Goal: Find specific page/section

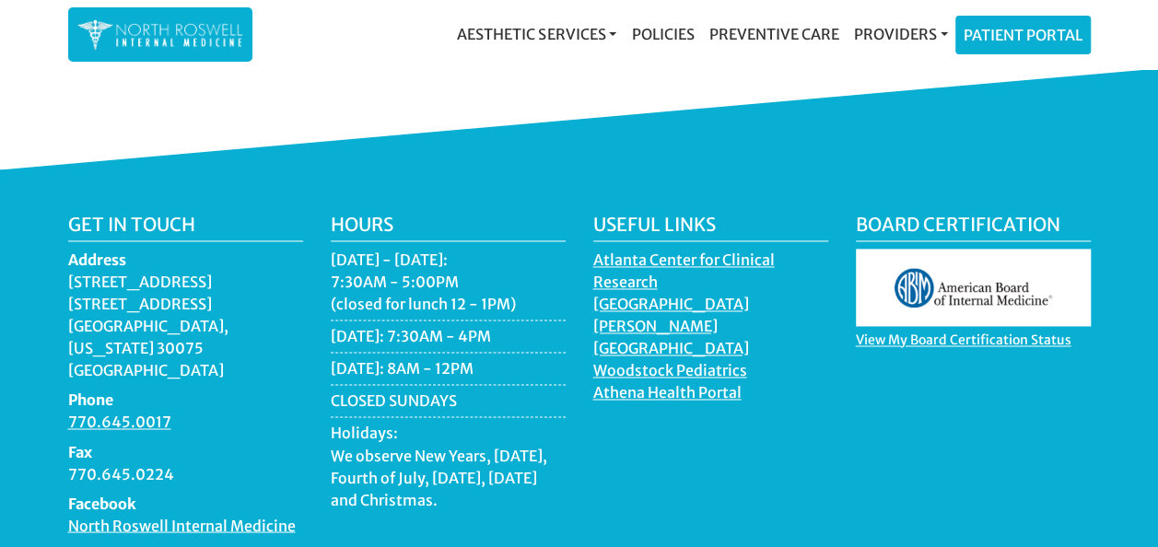
scroll to position [1330, 0]
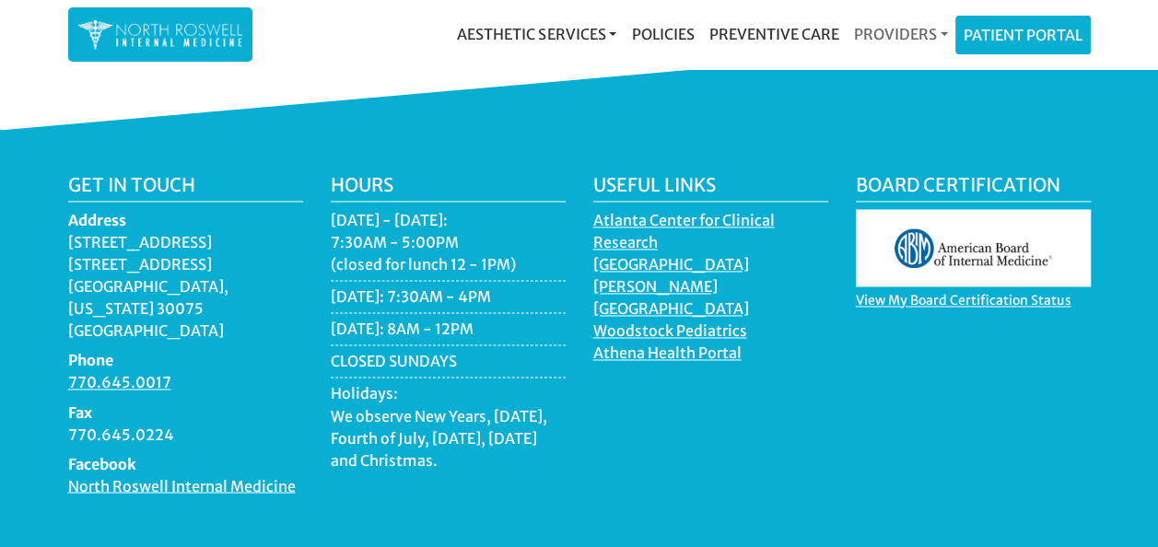
click at [873, 31] on link "Providers" at bounding box center [900, 34] width 109 height 37
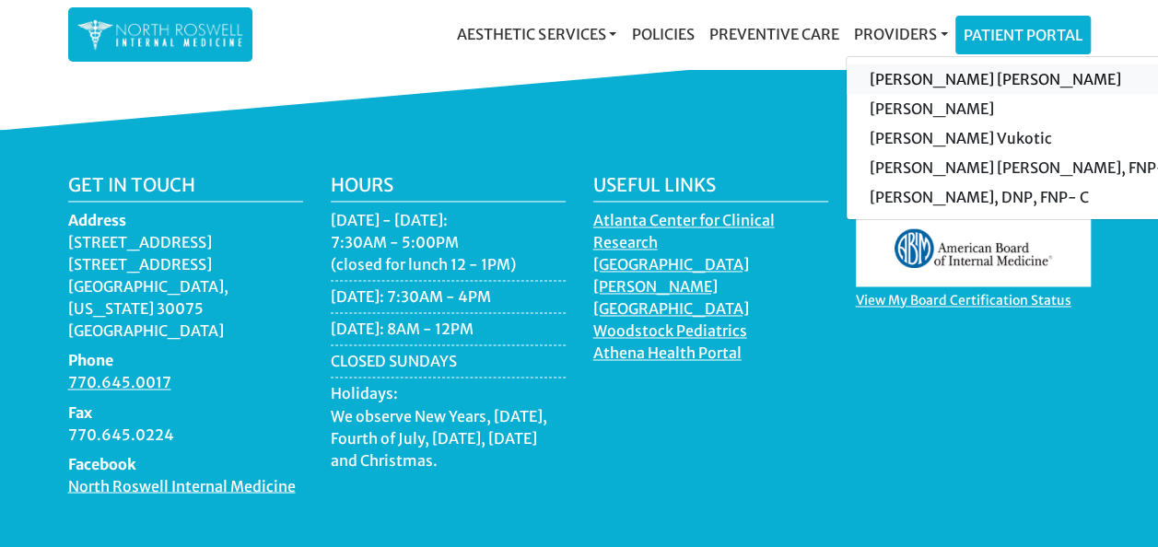
click at [987, 72] on link "[PERSON_NAME] [PERSON_NAME]" at bounding box center [1021, 78] width 349 height 29
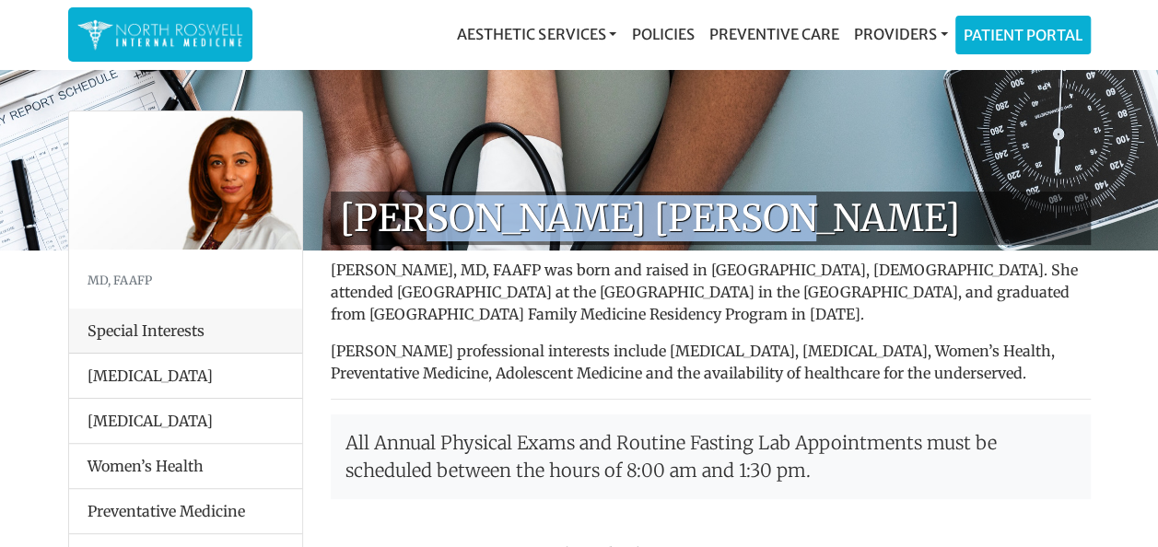
drag, startPoint x: 404, startPoint y: 225, endPoint x: 726, endPoint y: 208, distance: 322.0
click at [726, 208] on h1 "[PERSON_NAME] [PERSON_NAME]" at bounding box center [711, 218] width 760 height 53
drag, startPoint x: 726, startPoint y: 208, endPoint x: 699, endPoint y: 227, distance: 32.5
copy h1 "[PERSON_NAME]"
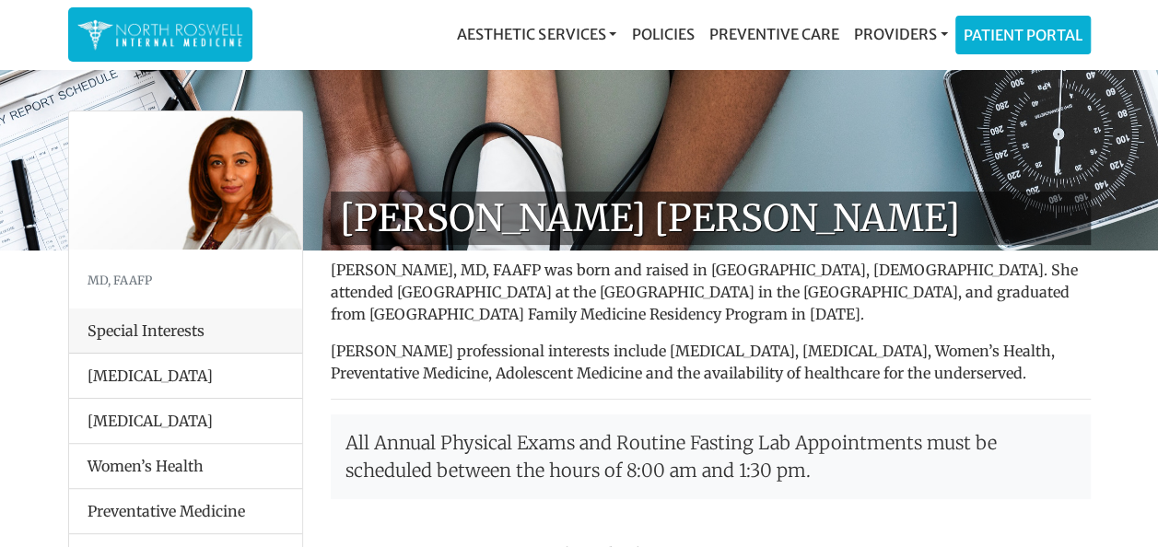
click at [1017, 378] on p "[PERSON_NAME] professional interests include [MEDICAL_DATA], [MEDICAL_DATA], Wo…" at bounding box center [711, 362] width 760 height 44
click at [997, 452] on p "All Annual Physical Exams and Routine Fasting Lab Appointments must be schedule…" at bounding box center [711, 457] width 760 height 85
